Goal: Information Seeking & Learning: Check status

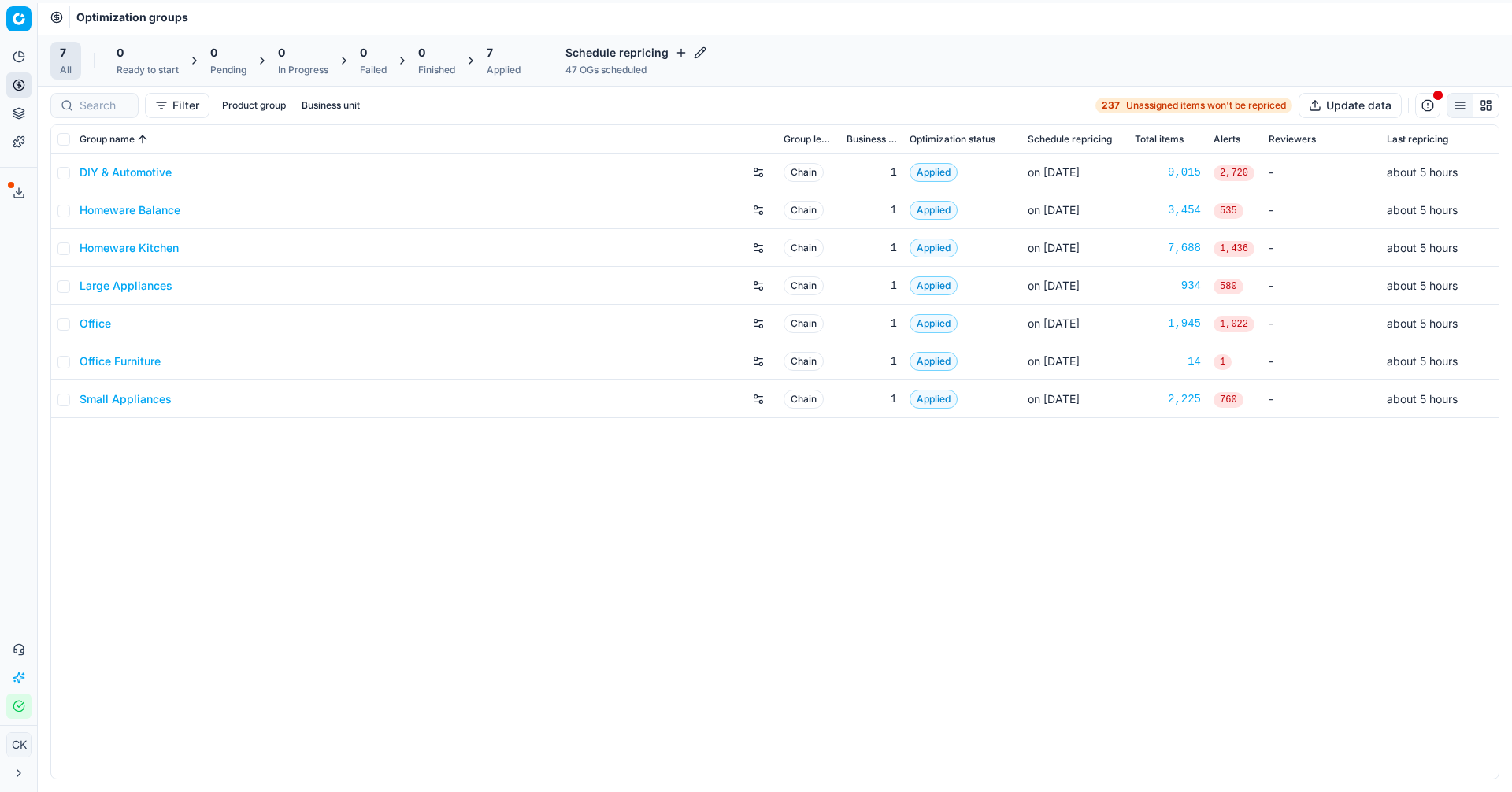
click at [108, 287] on link "Large Appliances" at bounding box center [126, 286] width 93 height 16
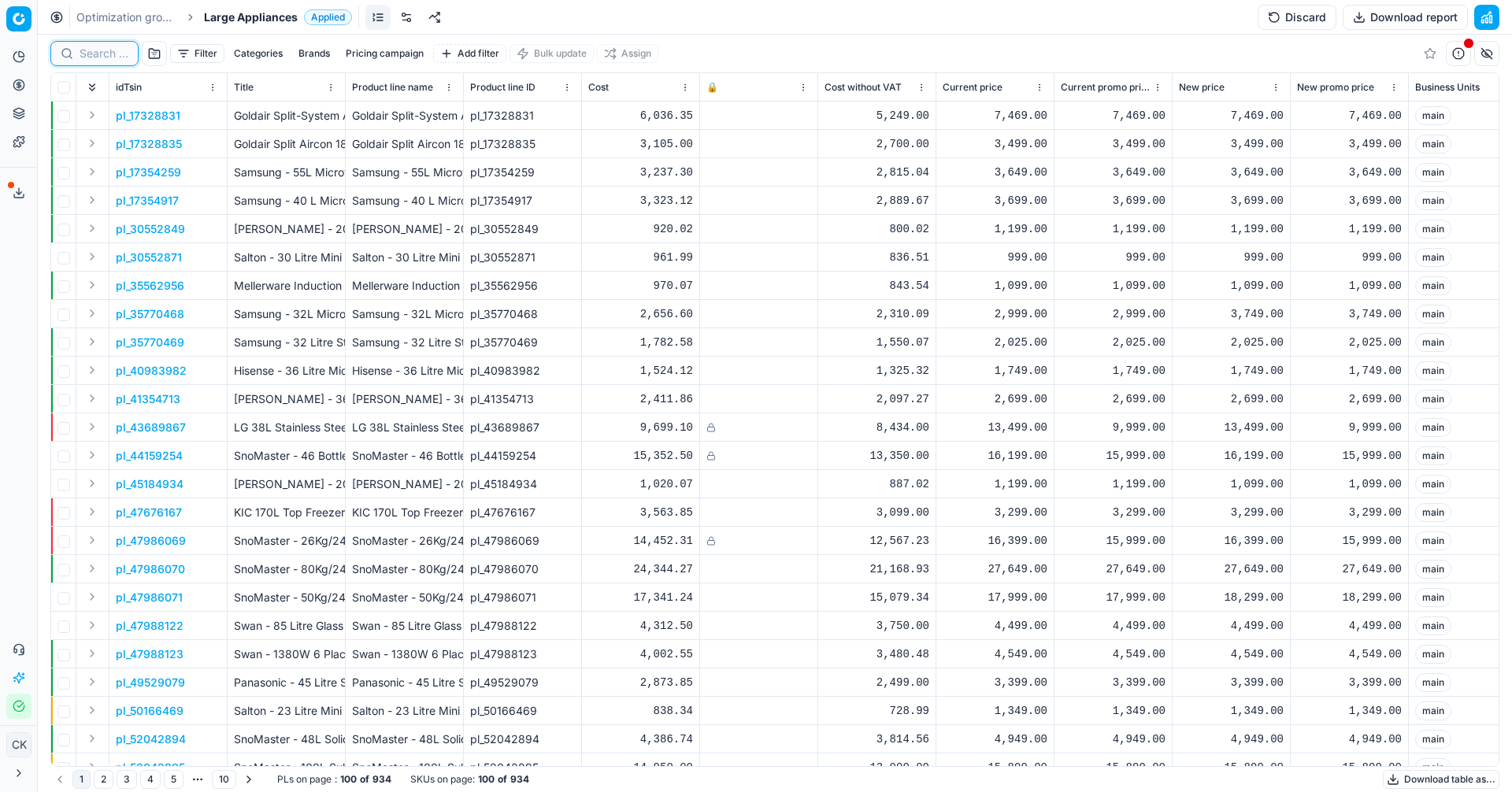
click at [106, 56] on input at bounding box center [104, 54] width 48 height 16
paste input "96971019"
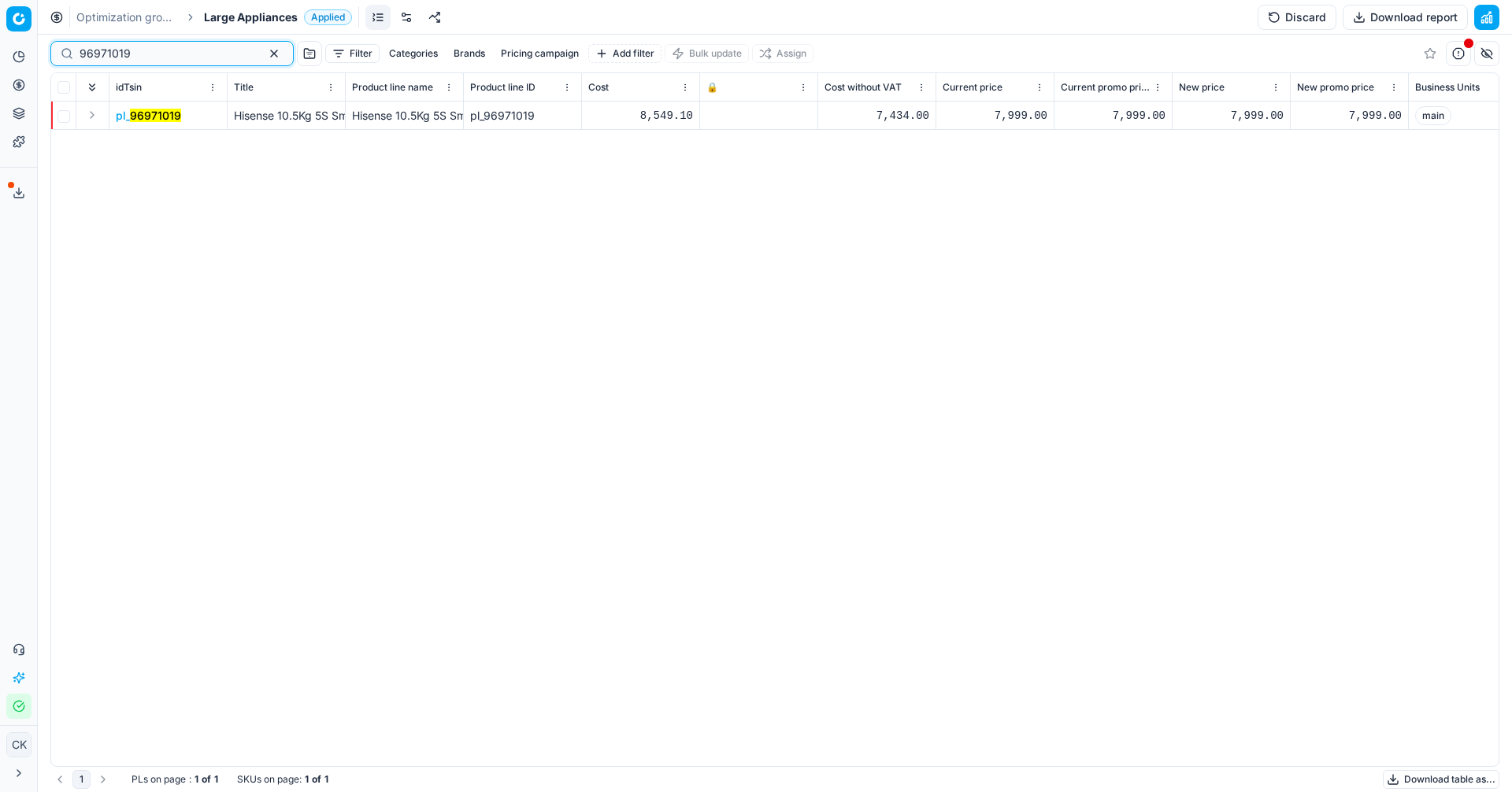
type input "96971019"
click at [159, 116] on mark "96971019" at bounding box center [155, 115] width 51 height 13
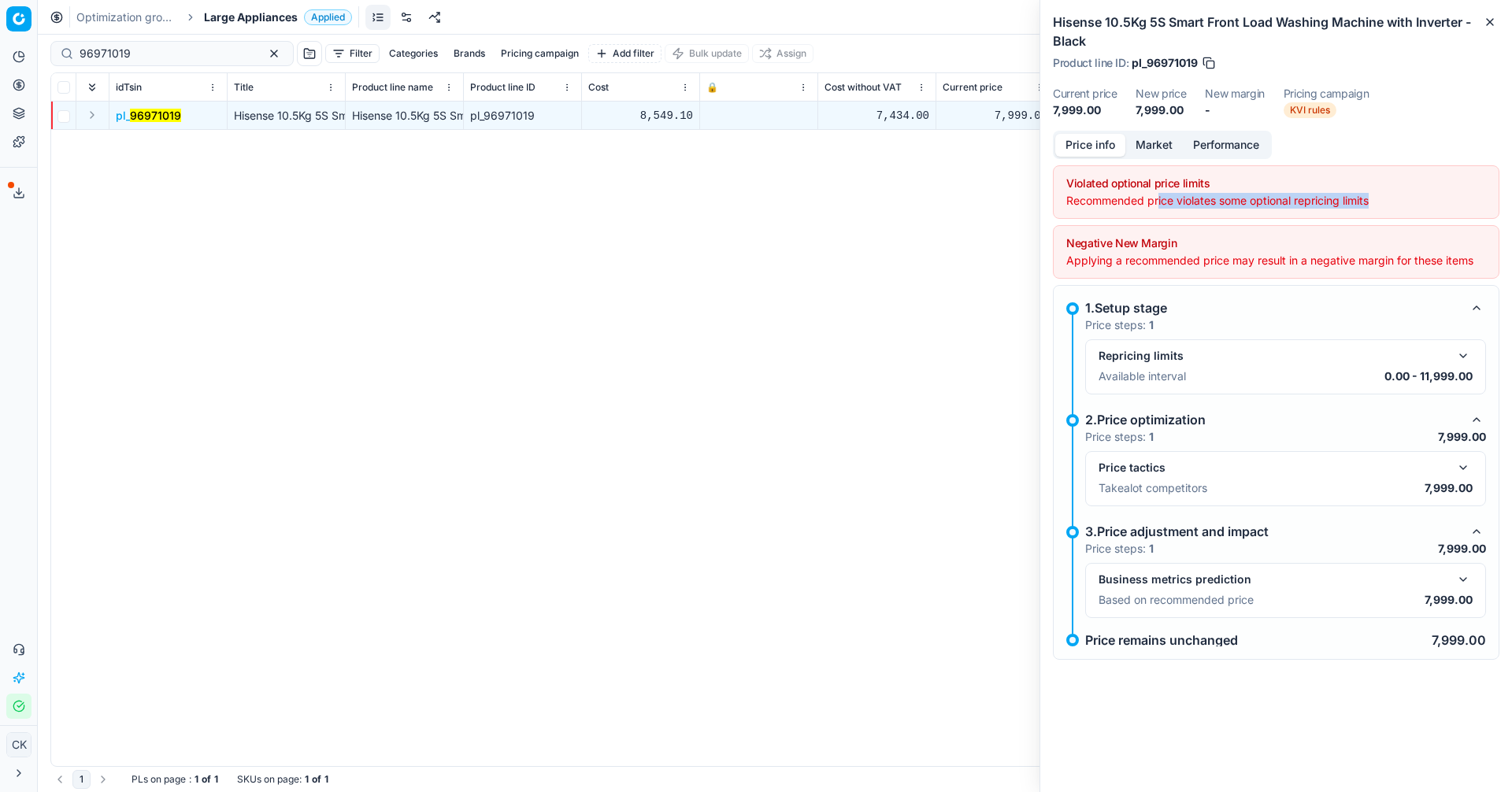
drag, startPoint x: 1157, startPoint y: 203, endPoint x: 1381, endPoint y: 203, distance: 224.0
click at [1381, 203] on div "Recommended price violates some optional repricing limits" at bounding box center [1276, 201] width 419 height 16
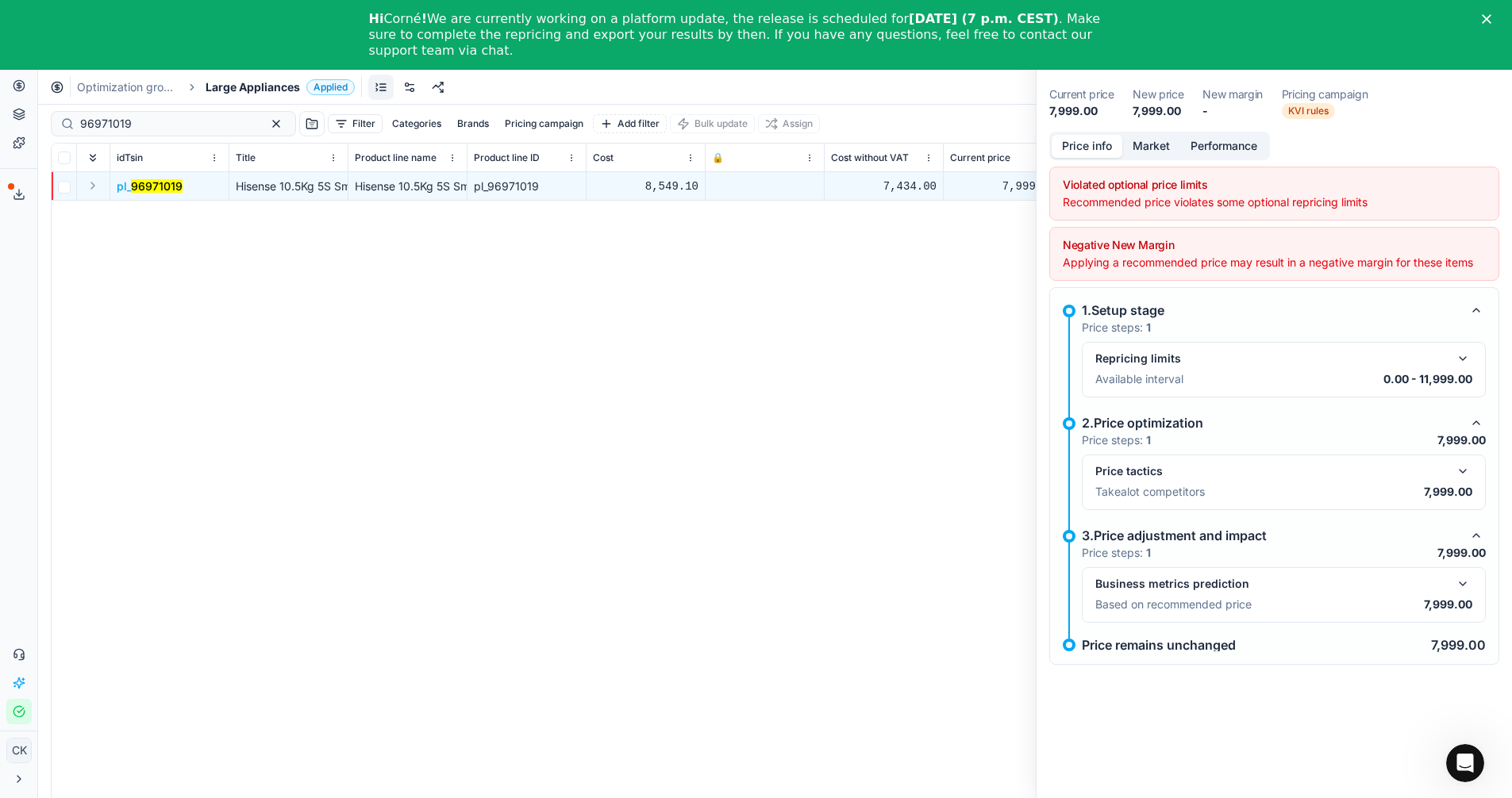
click at [1099, 265] on div "Applying a recommended price may result in a negative margin for these items" at bounding box center [1274, 263] width 423 height 16
click at [1158, 143] on button "Market" at bounding box center [1151, 145] width 58 height 23
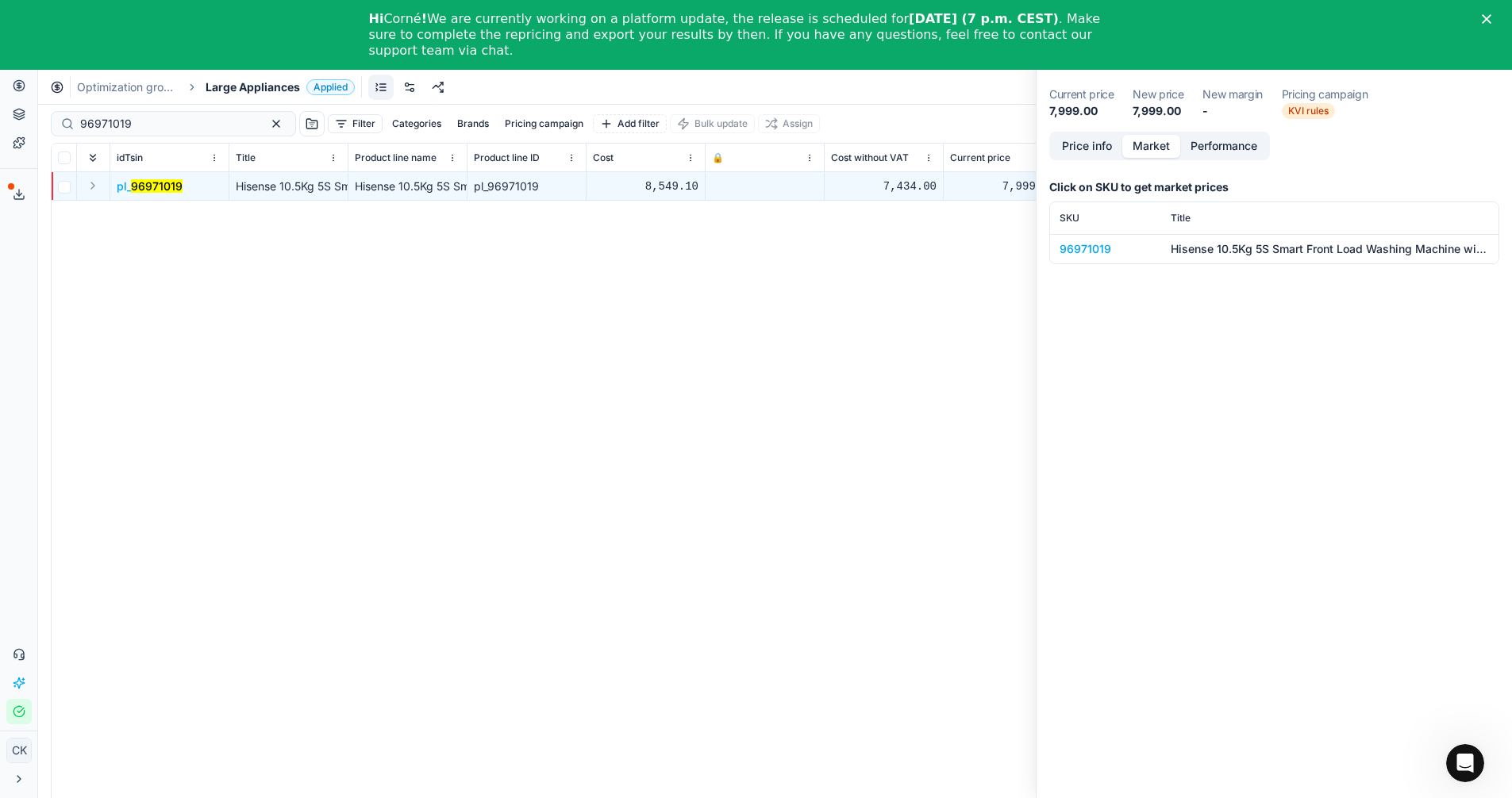
click at [1213, 142] on button "Performance" at bounding box center [1223, 145] width 88 height 23
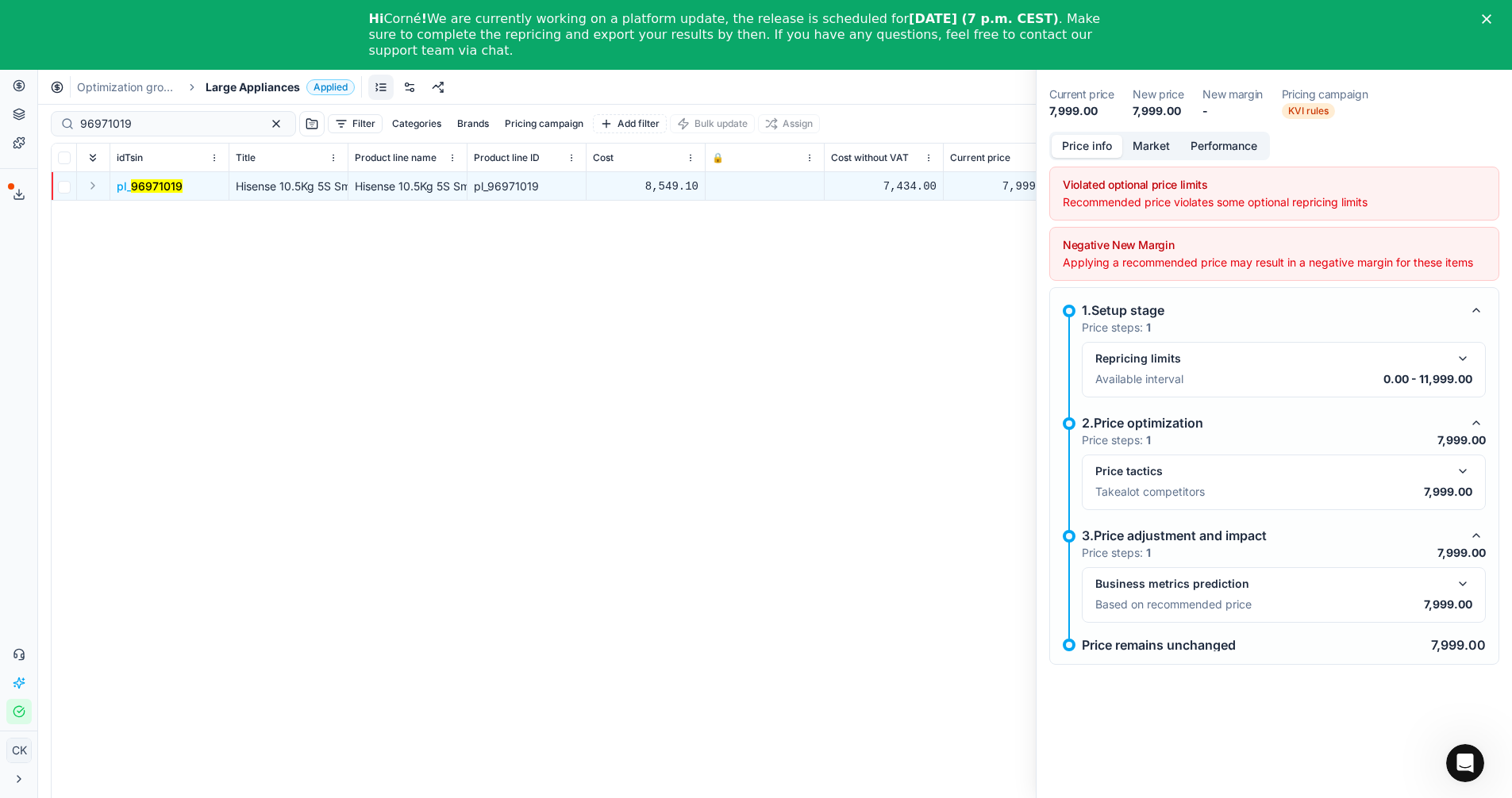
click at [1097, 144] on button "Price info" at bounding box center [1087, 145] width 70 height 23
